Goal: Browse casually: Explore the website without a specific task or goal

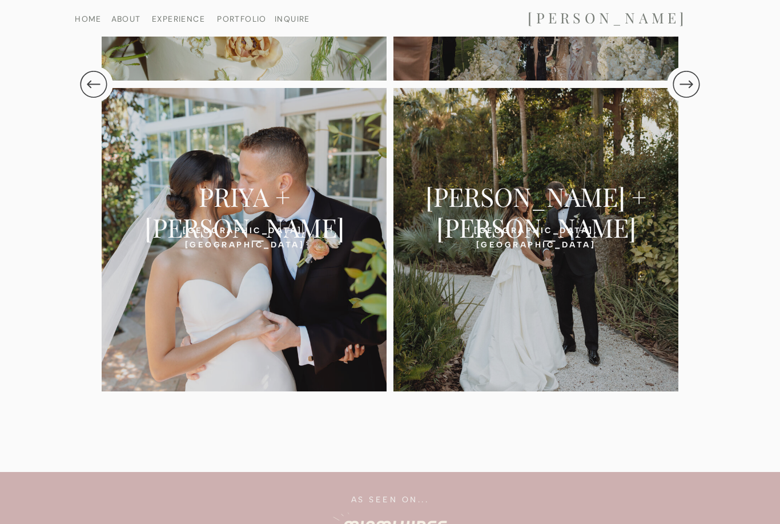
scroll to position [2523, 0]
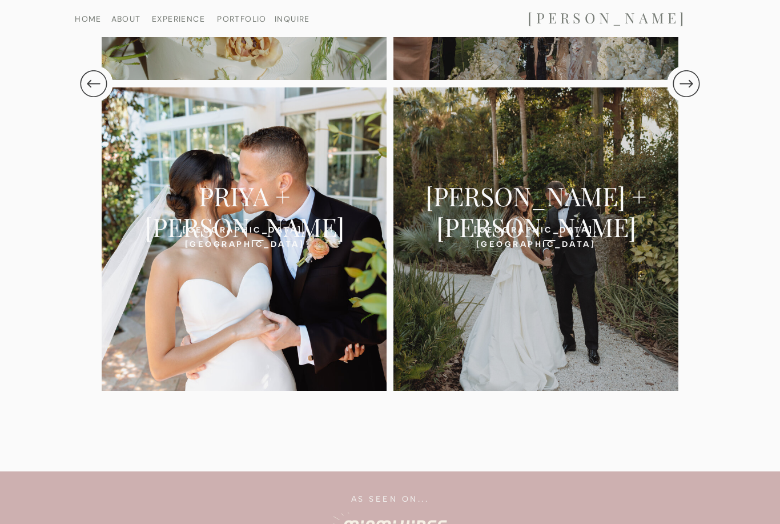
click at [214, 258] on div at bounding box center [244, 238] width 285 height 303
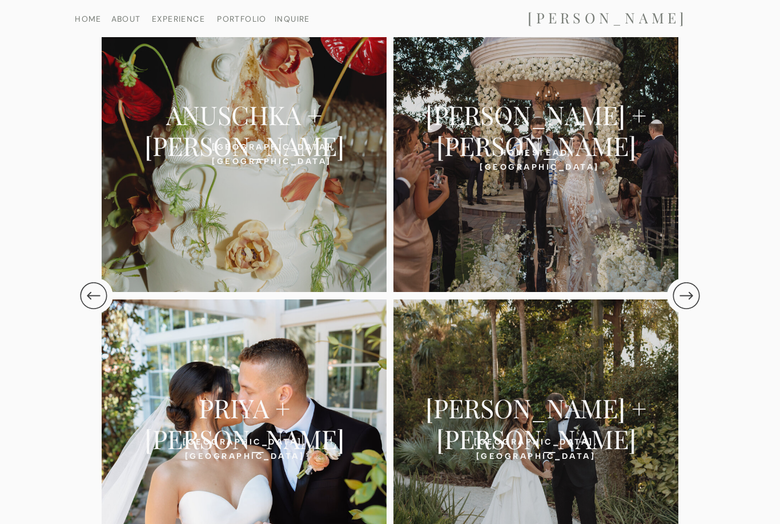
scroll to position [2285, 0]
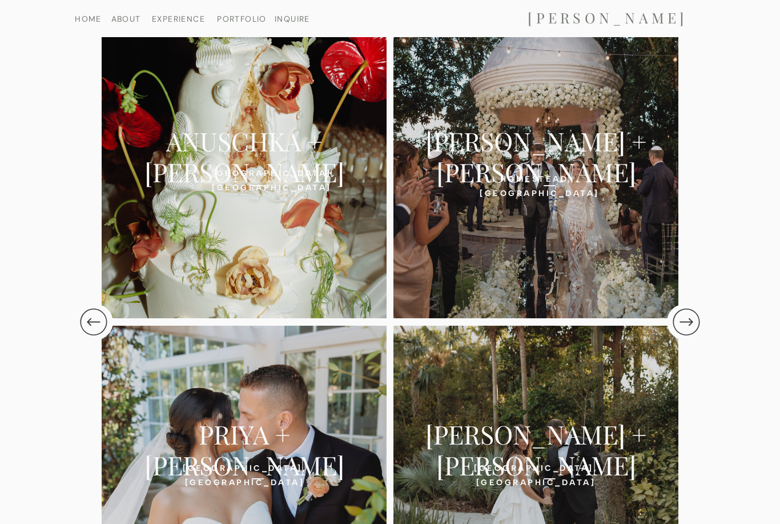
click at [283, 212] on div at bounding box center [244, 166] width 285 height 303
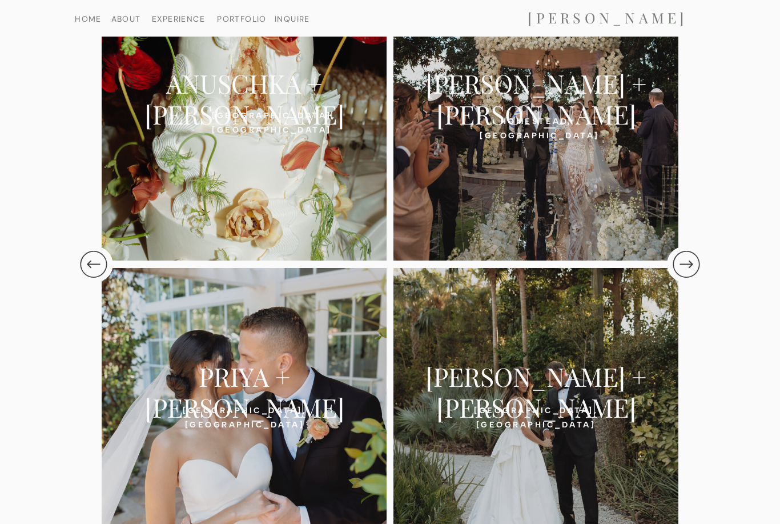
scroll to position [2344, 0]
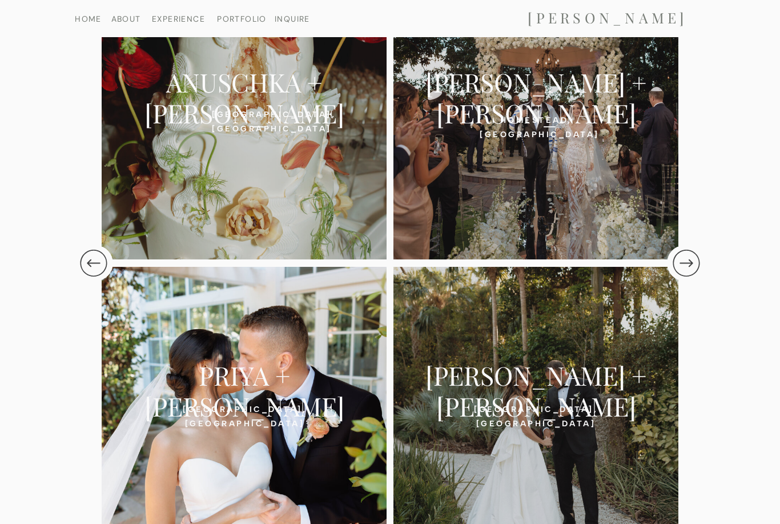
click at [288, 423] on div at bounding box center [244, 418] width 285 height 303
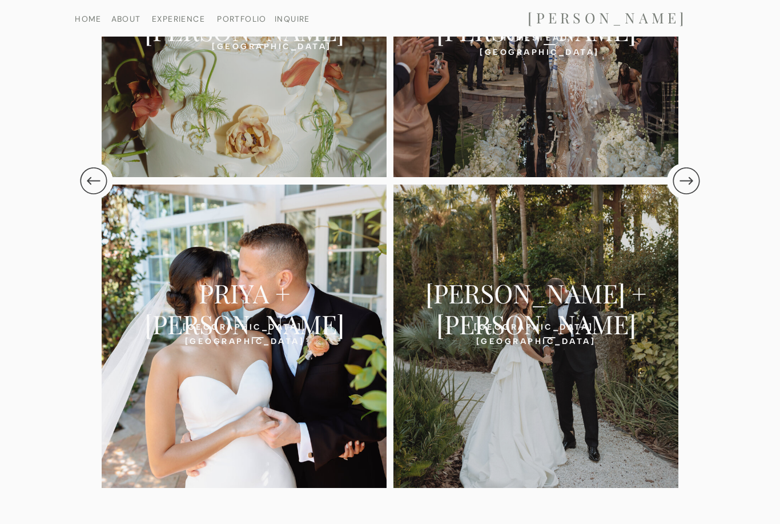
scroll to position [2426, 0]
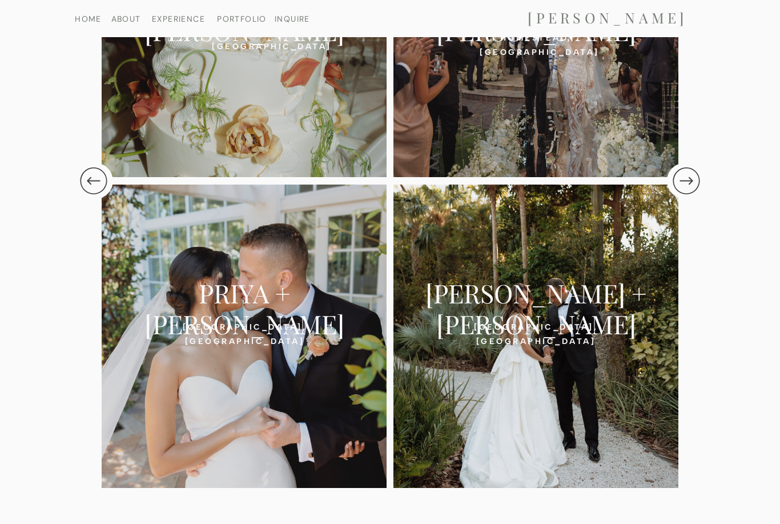
click at [651, 439] on div at bounding box center [536, 335] width 285 height 303
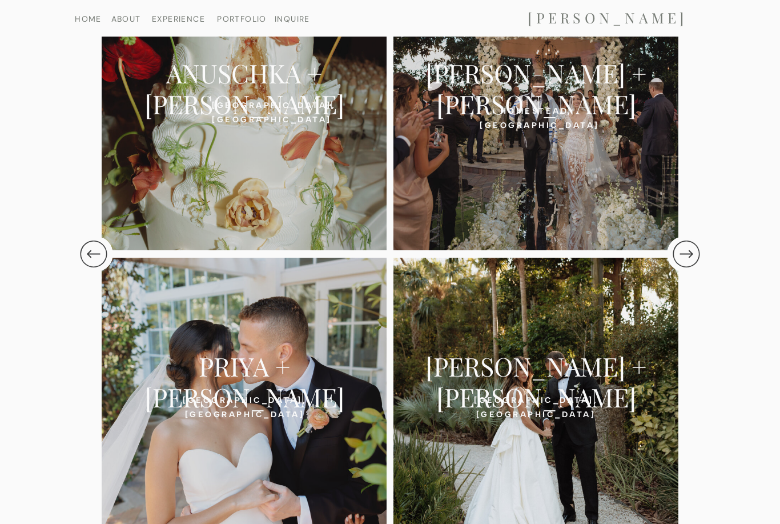
scroll to position [2352, 0]
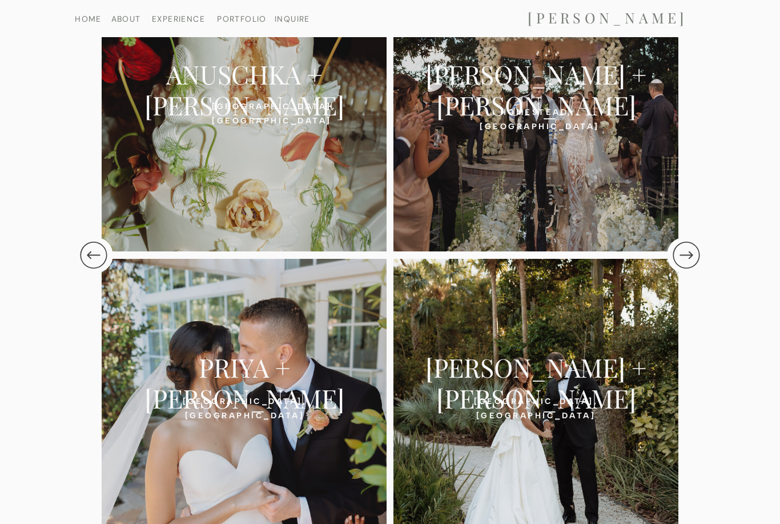
click at [636, 481] on div at bounding box center [536, 410] width 285 height 303
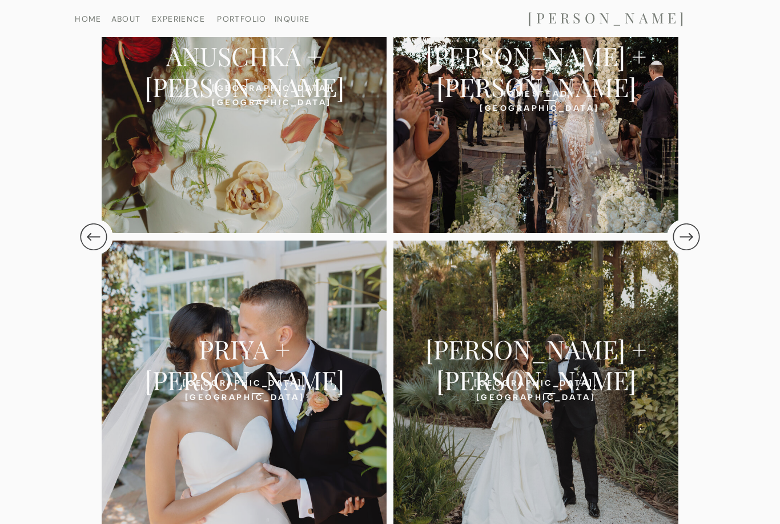
click at [624, 174] on div at bounding box center [536, 81] width 285 height 303
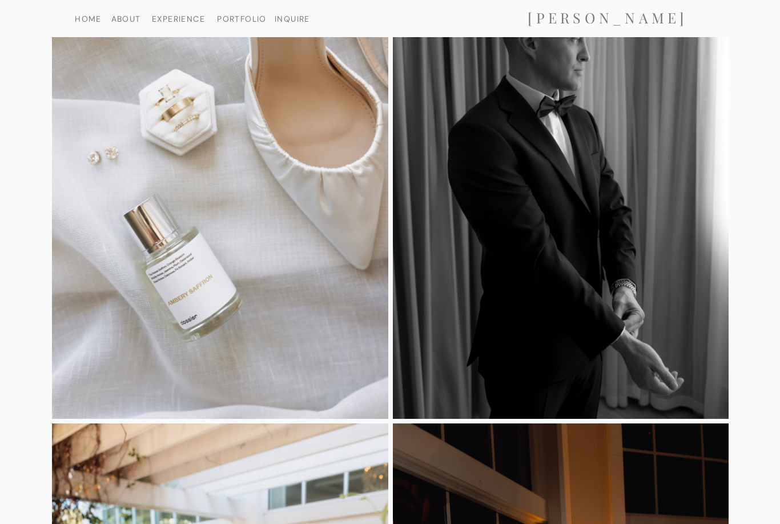
scroll to position [555, 0]
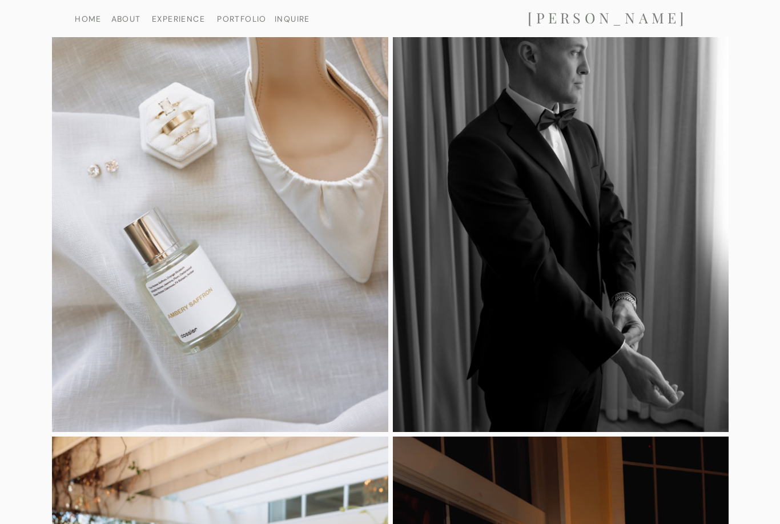
click at [172, 306] on img at bounding box center [220, 179] width 336 height 504
click at [0, 0] on div at bounding box center [0, 0] width 0 height 0
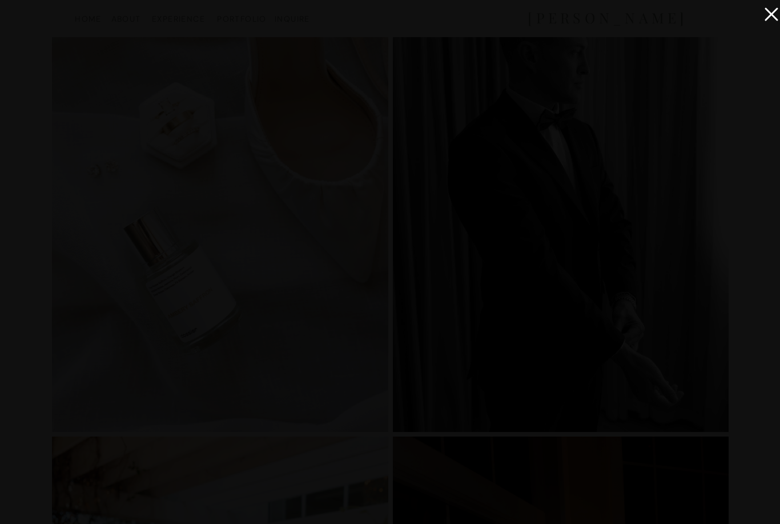
click at [776, 7] on icon at bounding box center [768, 11] width 23 height 23
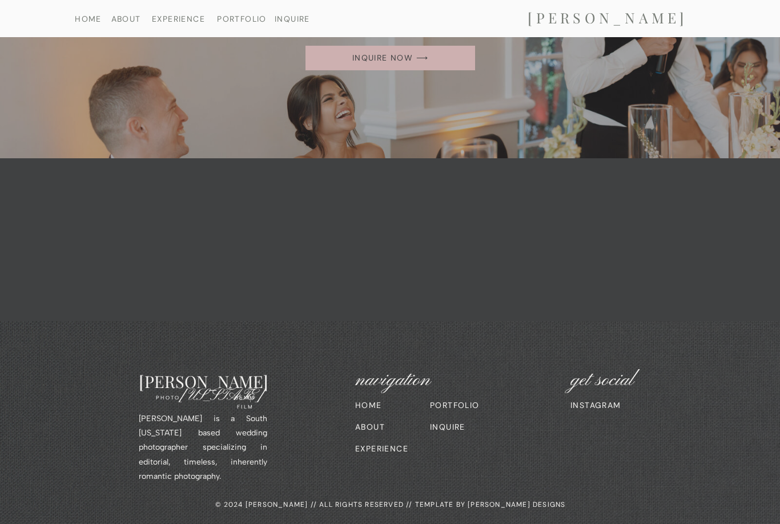
scroll to position [2561, 0]
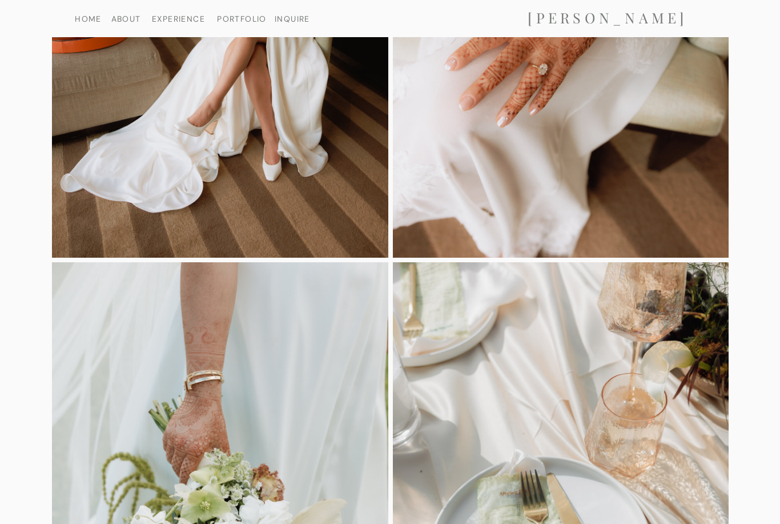
scroll to position [3215, 0]
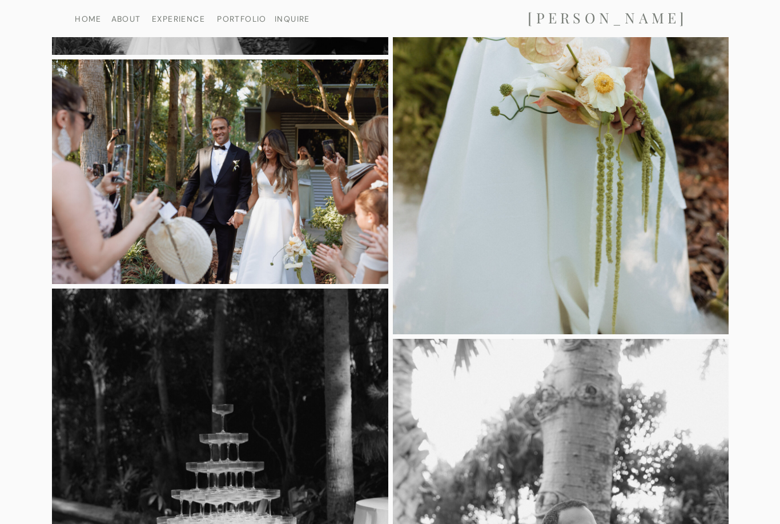
scroll to position [5785, 0]
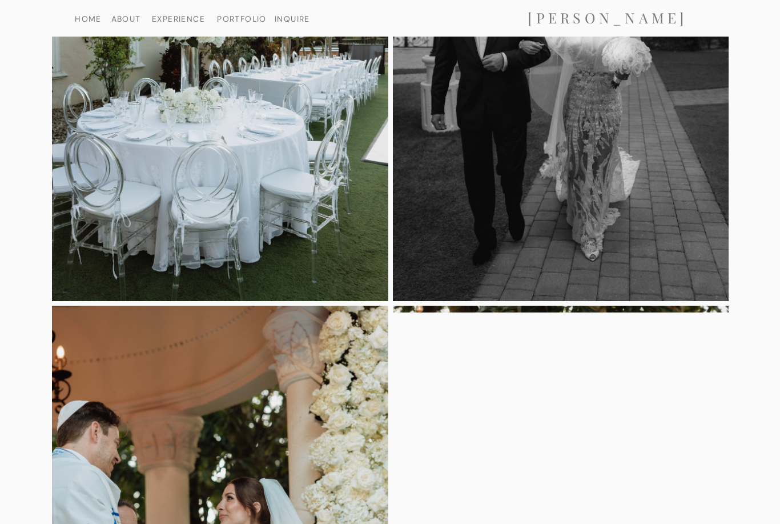
scroll to position [1629, 0]
